Goal: Check status: Check status

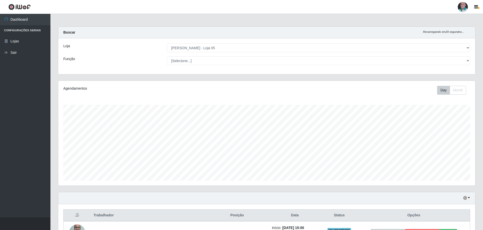
select select "252"
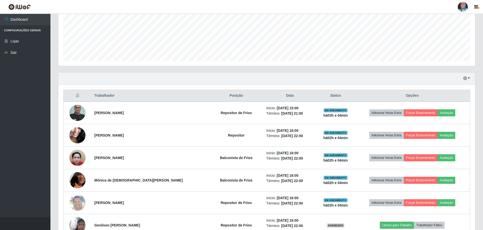
scroll to position [110, 0]
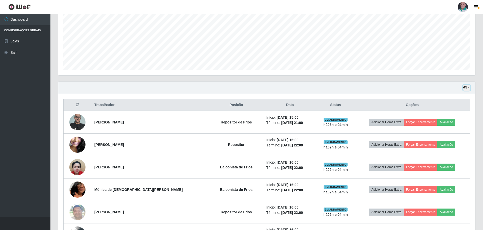
click at [470, 86] on button "button" at bounding box center [466, 88] width 7 height 6
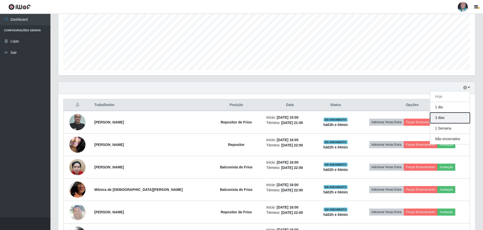
click at [459, 118] on button "3 dias" at bounding box center [450, 118] width 40 height 11
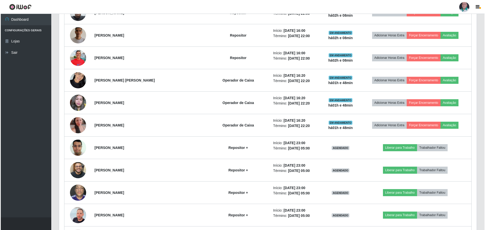
scroll to position [400, 0]
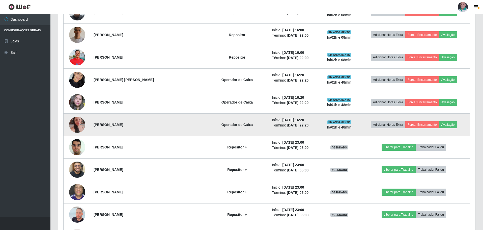
click at [76, 122] on img at bounding box center [77, 124] width 16 height 29
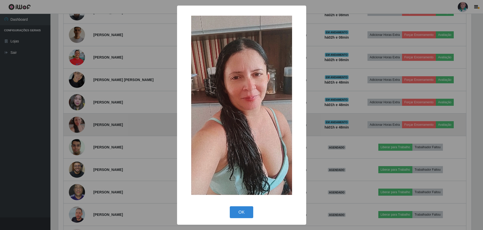
scroll to position [105, 415]
click at [76, 122] on div "× OK Cancel" at bounding box center [242, 115] width 485 height 230
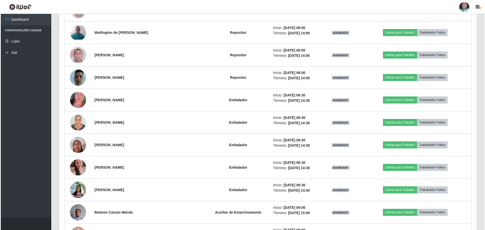
scroll to position [1095, 0]
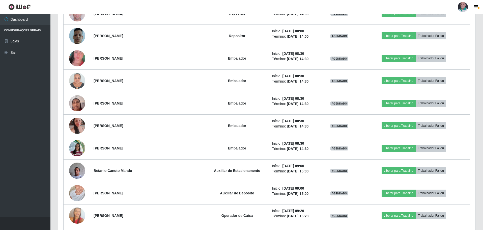
click at [462, 6] on div at bounding box center [463, 7] width 10 height 10
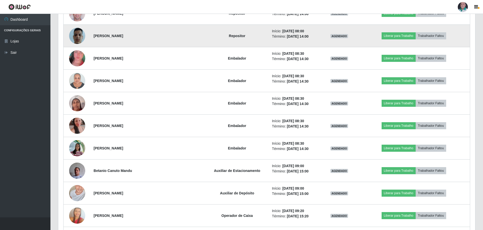
click at [80, 36] on img at bounding box center [77, 35] width 16 height 19
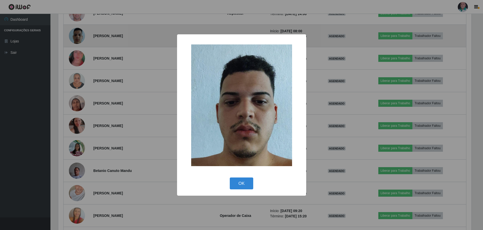
scroll to position [105, 415]
click at [80, 36] on div "× OK Cancel" at bounding box center [242, 115] width 485 height 230
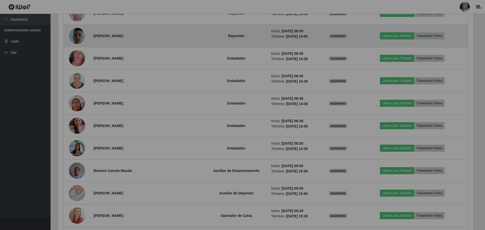
scroll to position [105, 417]
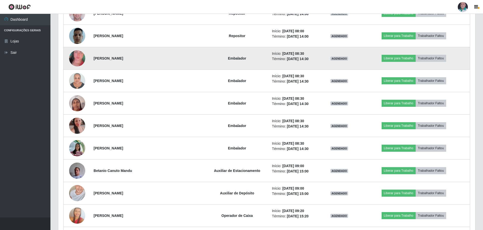
click at [75, 52] on img at bounding box center [77, 58] width 16 height 34
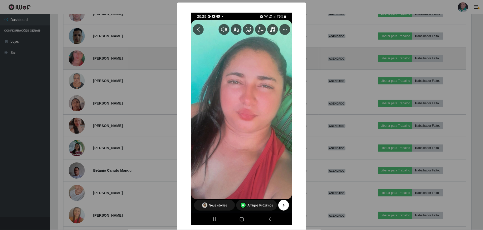
scroll to position [105, 415]
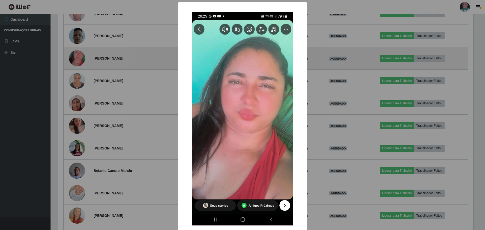
click at [75, 52] on div "× OK Cancel" at bounding box center [242, 115] width 485 height 230
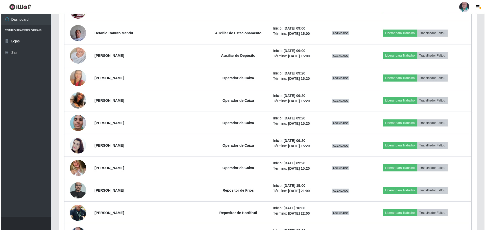
scroll to position [1257, 0]
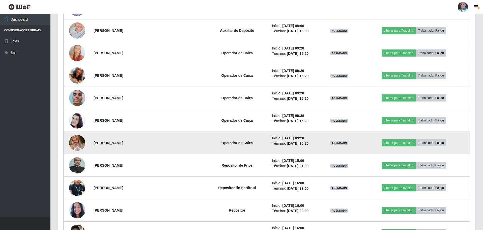
click at [73, 142] on img at bounding box center [77, 142] width 16 height 21
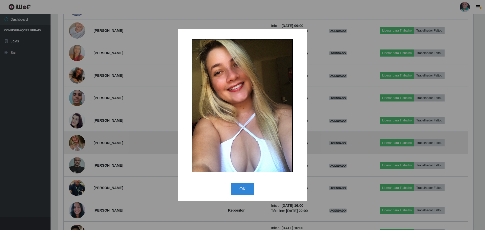
click at [73, 142] on div "× OK Cancel" at bounding box center [242, 115] width 485 height 230
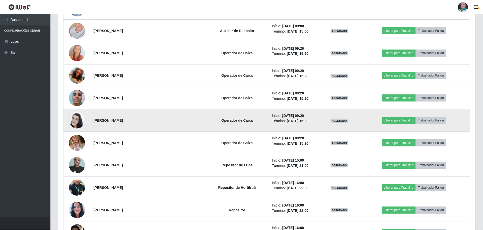
scroll to position [105, 417]
click at [78, 123] on img at bounding box center [77, 120] width 16 height 29
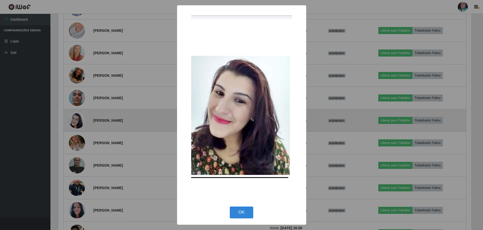
scroll to position [105, 415]
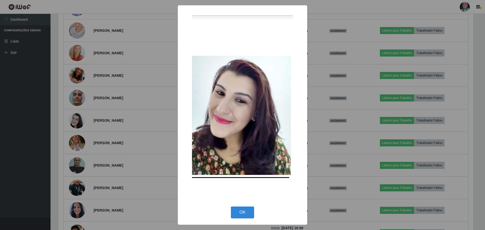
click at [78, 123] on div "× OK Cancel" at bounding box center [242, 115] width 485 height 230
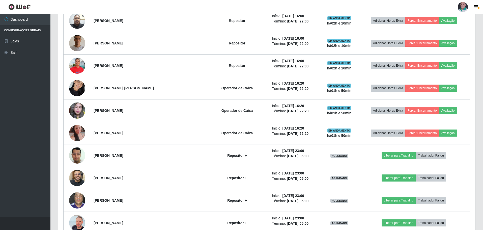
scroll to position [179, 0]
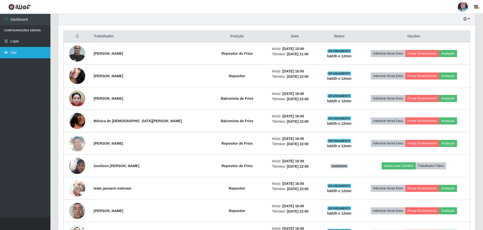
click at [21, 53] on link "Sair" at bounding box center [25, 52] width 50 height 11
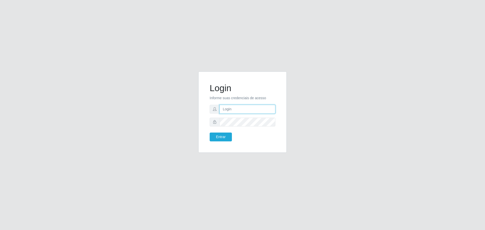
type input "[EMAIL_ADDRESS][DOMAIN_NAME]"
